Goal: Check status: Check status

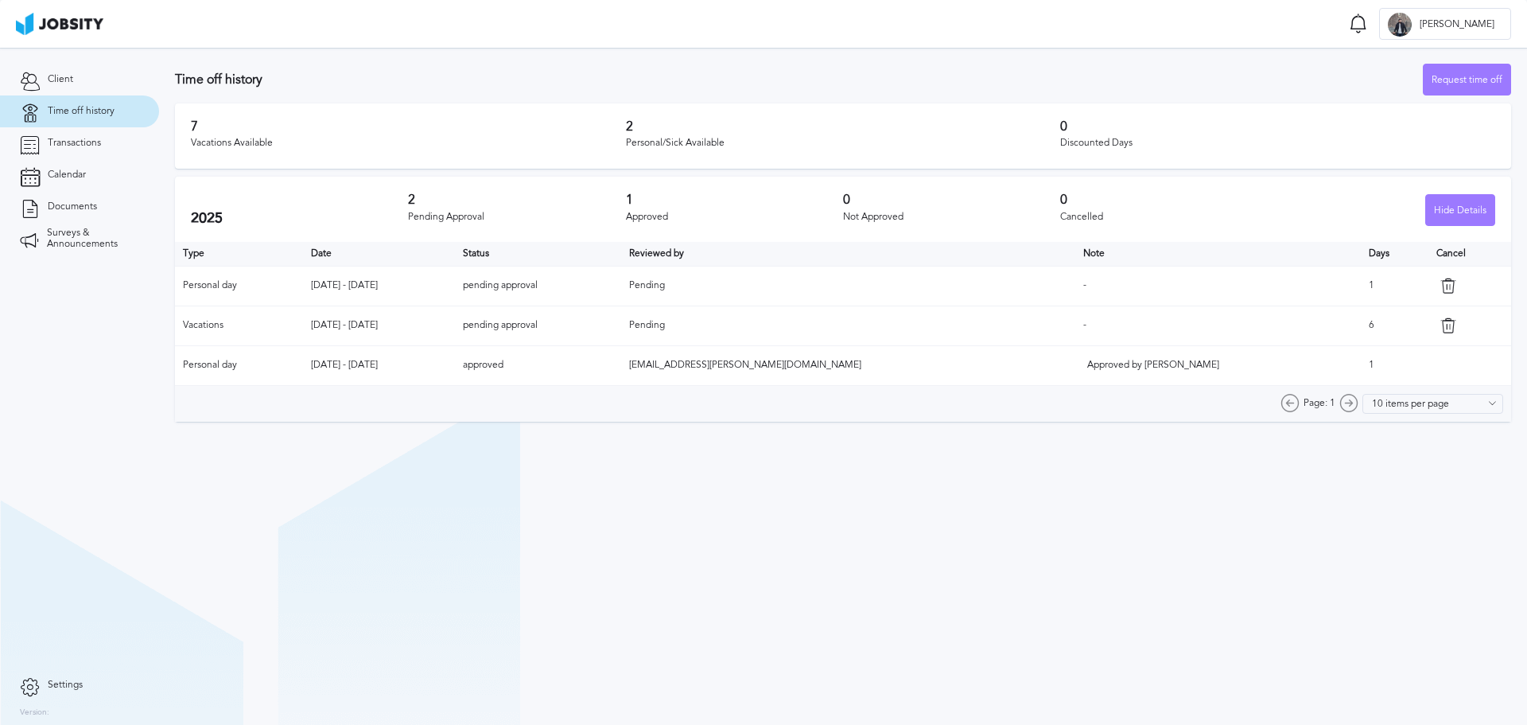
click at [869, 466] on section "Time off history Request time off 7 Vacations Available 2 Personal/Sick Availab…" at bounding box center [843, 386] width 1368 height 677
drag, startPoint x: 803, startPoint y: 328, endPoint x: 879, endPoint y: 328, distance: 76.4
click at [879, 328] on tr "Vacations Nov 17 - Nov 25 2025 pending approval Pending - 6" at bounding box center [843, 325] width 1336 height 40
click at [1028, 329] on td "Pending" at bounding box center [848, 325] width 455 height 40
click at [1361, 324] on td "6" at bounding box center [1394, 325] width 67 height 40
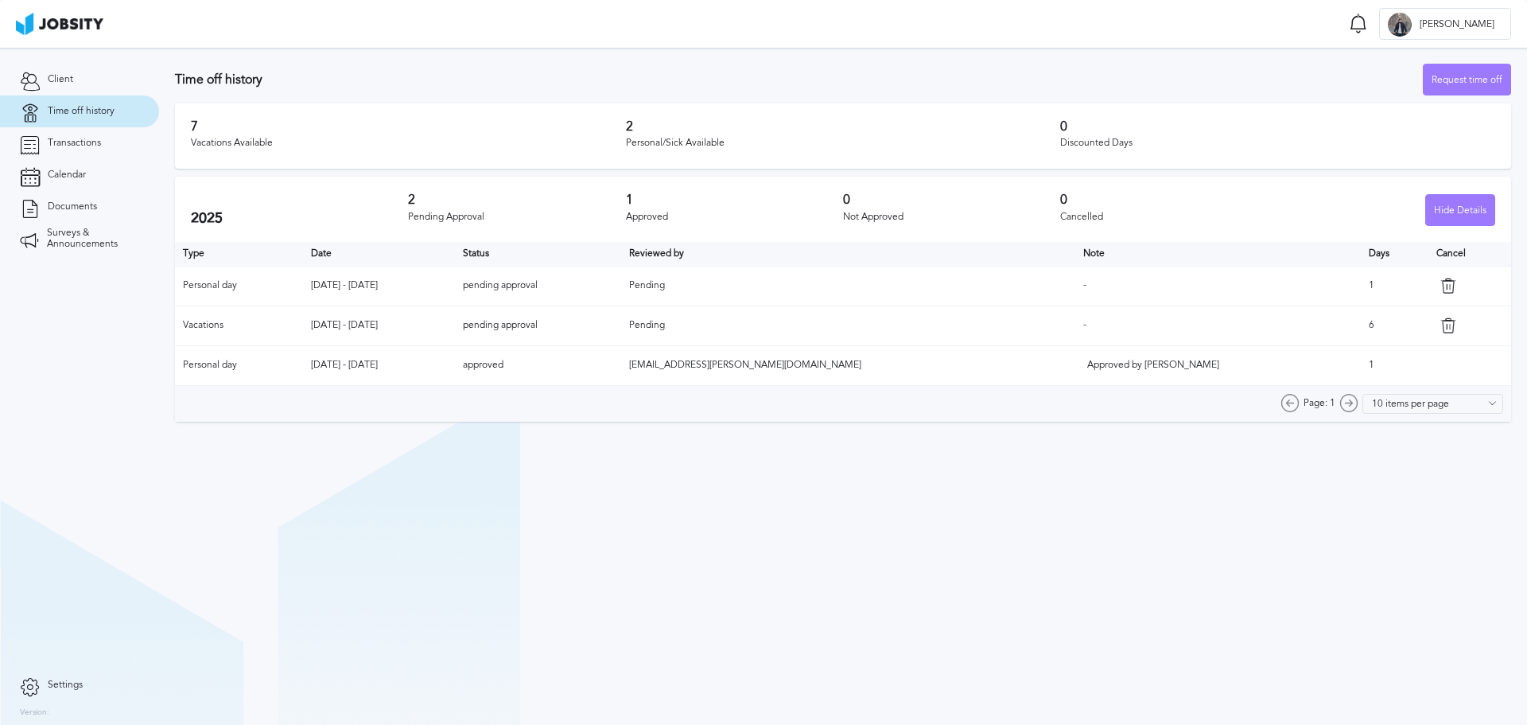
click at [455, 329] on td "[DATE] - [DATE]" at bounding box center [379, 325] width 152 height 40
click at [795, 543] on section "Time off history Request time off 7 Vacations Available 2 Personal/Sick Availab…" at bounding box center [843, 386] width 1368 height 677
click at [752, 595] on section "Time off history Request time off 7 Vacations Available 2 Personal/Sick Availab…" at bounding box center [843, 386] width 1368 height 677
